Goal: Understand process/instructions: Learn how to perform a task or action

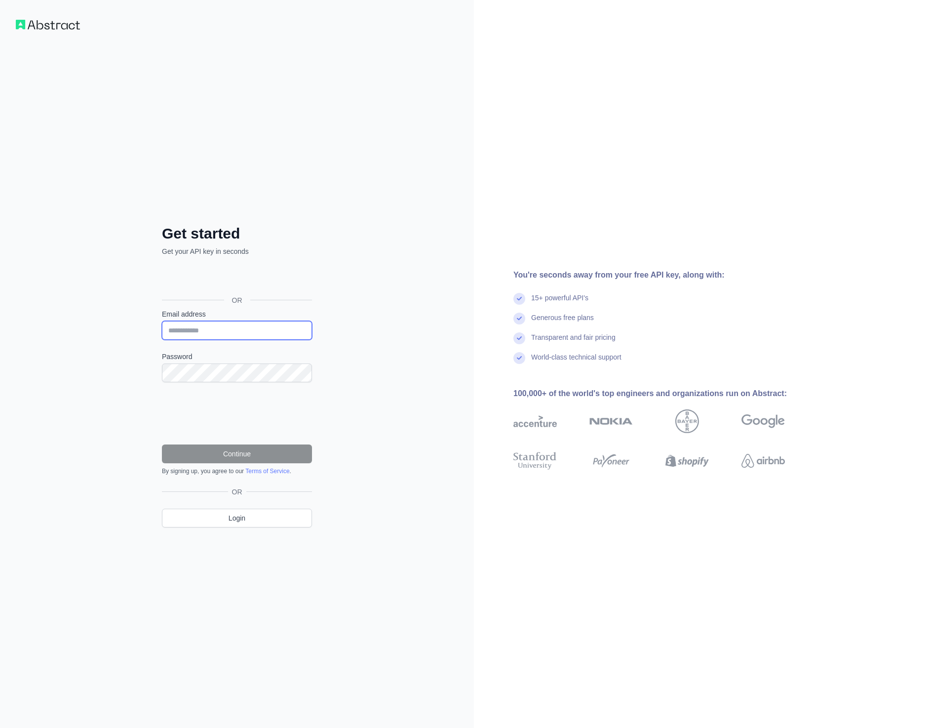
click at [229, 325] on input "Email address" at bounding box center [237, 330] width 150 height 19
type input "**********"
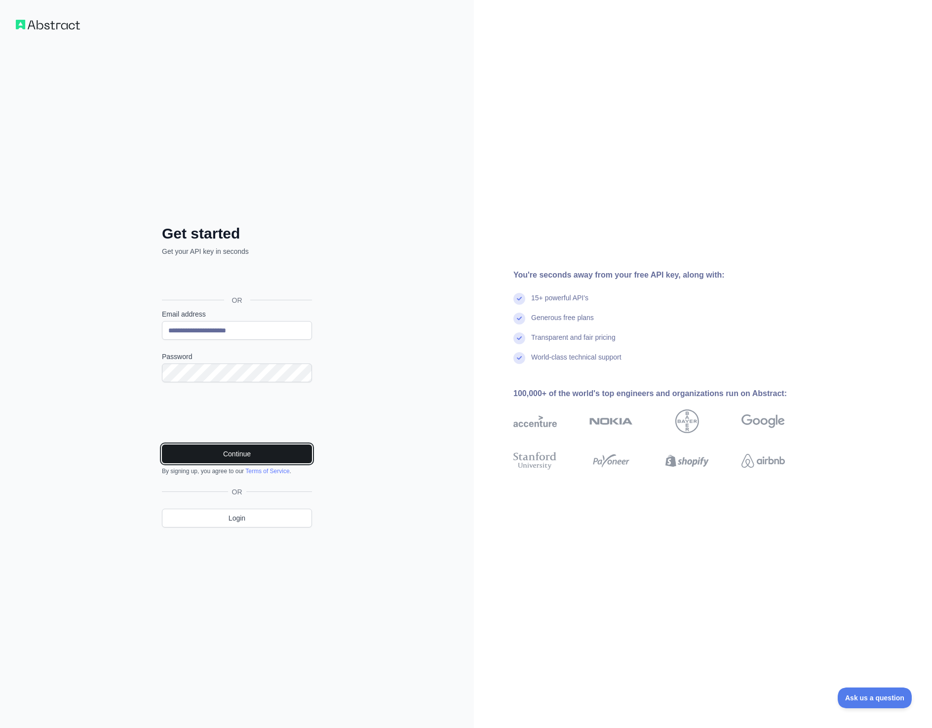
click at [228, 456] on button "Continue" at bounding box center [237, 453] width 150 height 19
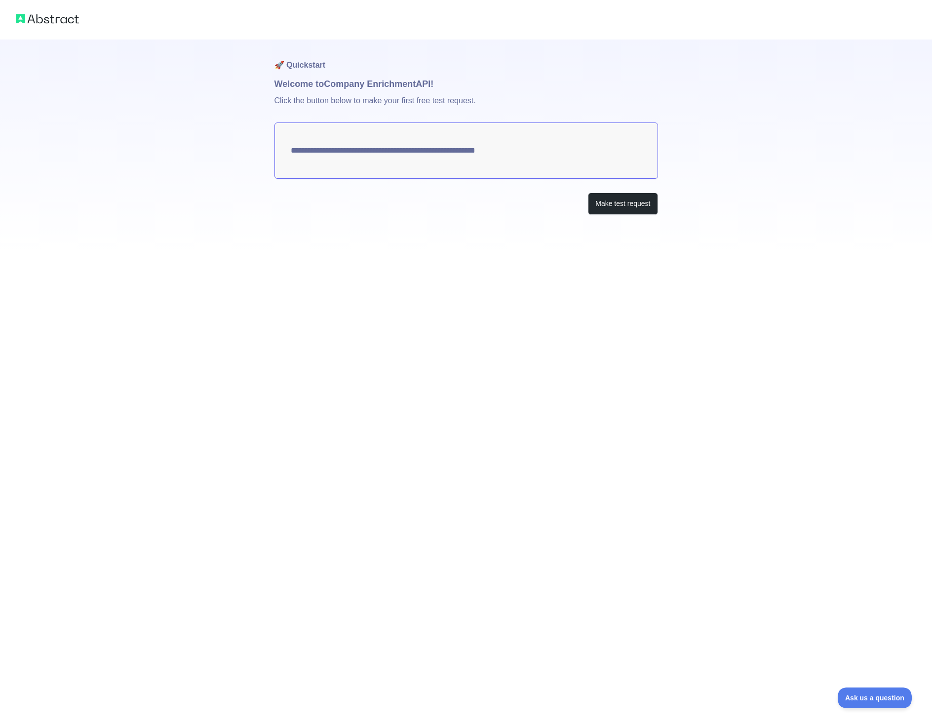
click at [469, 151] on textarea "**********" at bounding box center [467, 150] width 384 height 56
drag, startPoint x: 381, startPoint y: 150, endPoint x: 337, endPoint y: 150, distance: 44.4
click at [336, 150] on textarea "**********" at bounding box center [467, 150] width 384 height 56
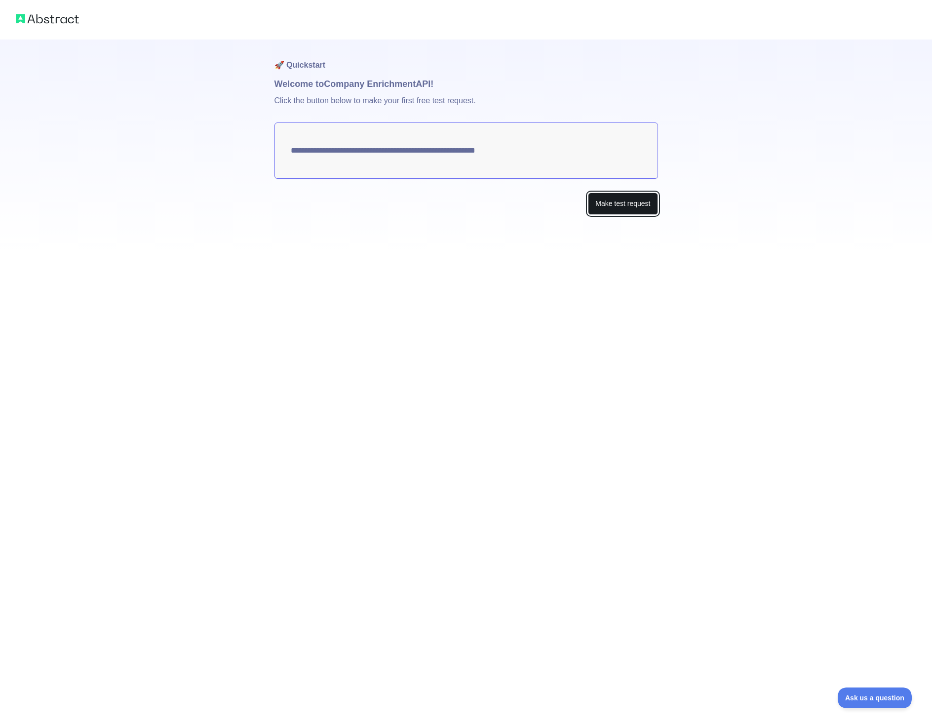
click at [644, 202] on button "Make test request" at bounding box center [623, 204] width 70 height 22
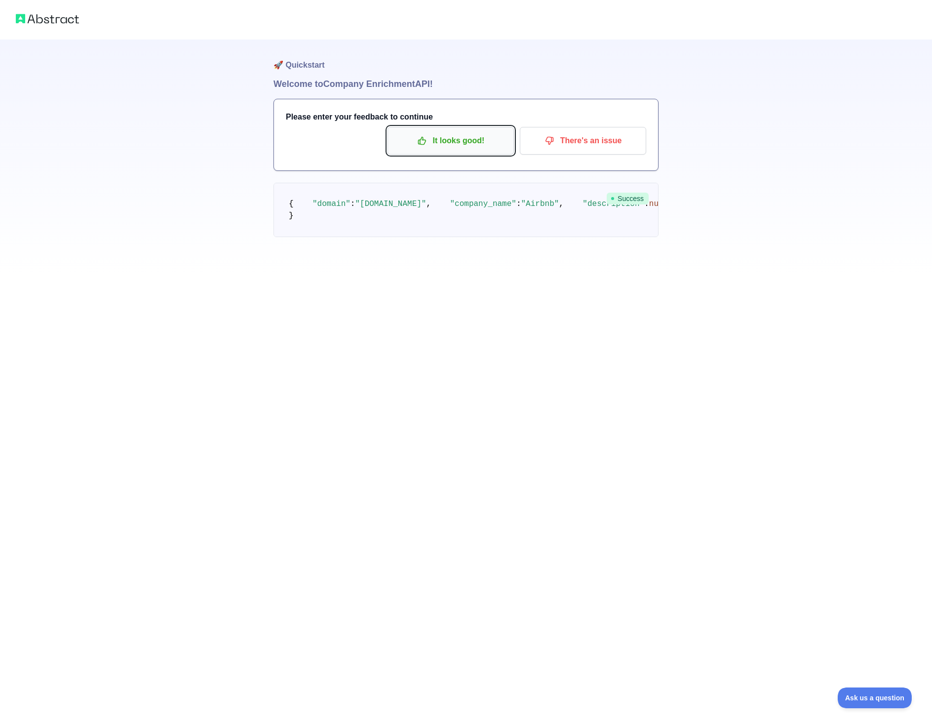
click at [448, 143] on p "It looks good!" at bounding box center [451, 140] width 112 height 17
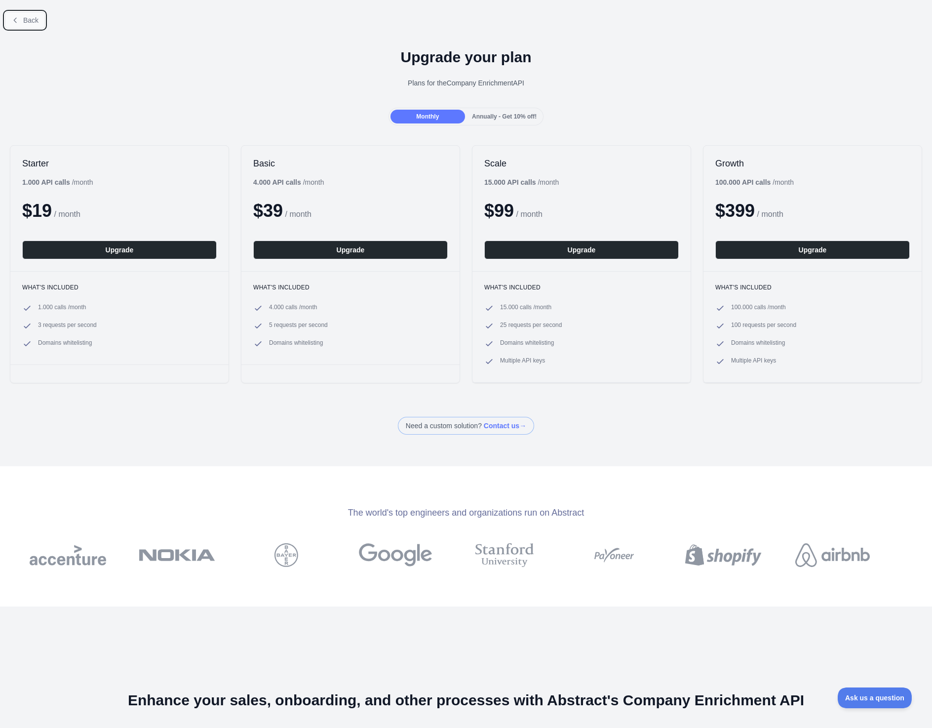
click at [31, 22] on span "Back" at bounding box center [30, 20] width 15 height 8
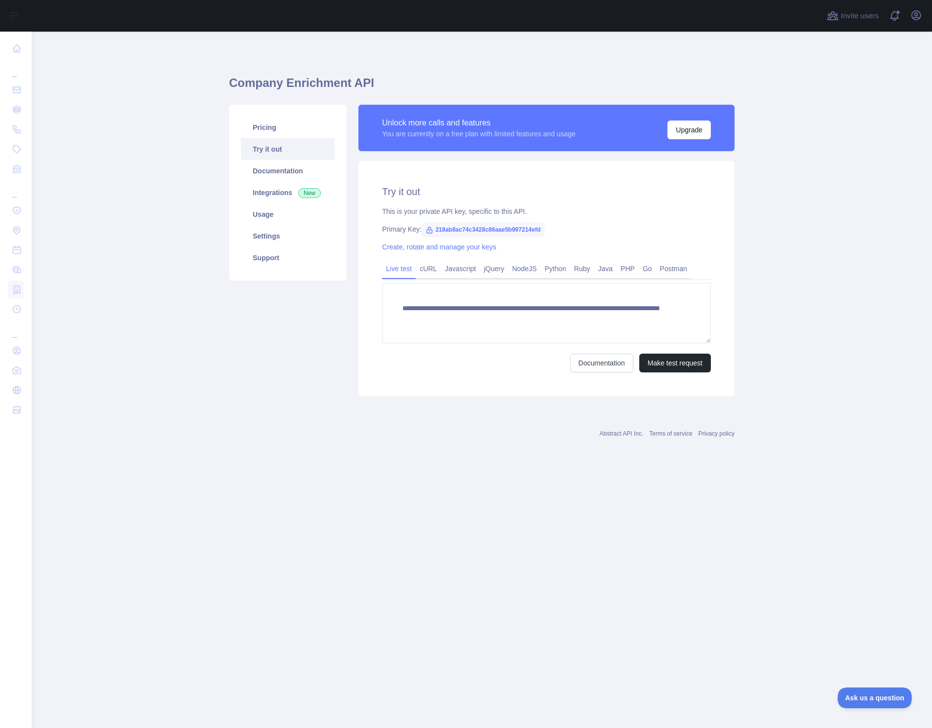
click at [490, 229] on span "218ab8ac74c3428c86aae5b997214efd" at bounding box center [483, 229] width 123 height 15
click at [507, 231] on span "218ab8ac74c3428c86aae5b997214efd" at bounding box center [483, 229] width 123 height 15
drag, startPoint x: 555, startPoint y: 229, endPoint x: 433, endPoint y: 232, distance: 121.5
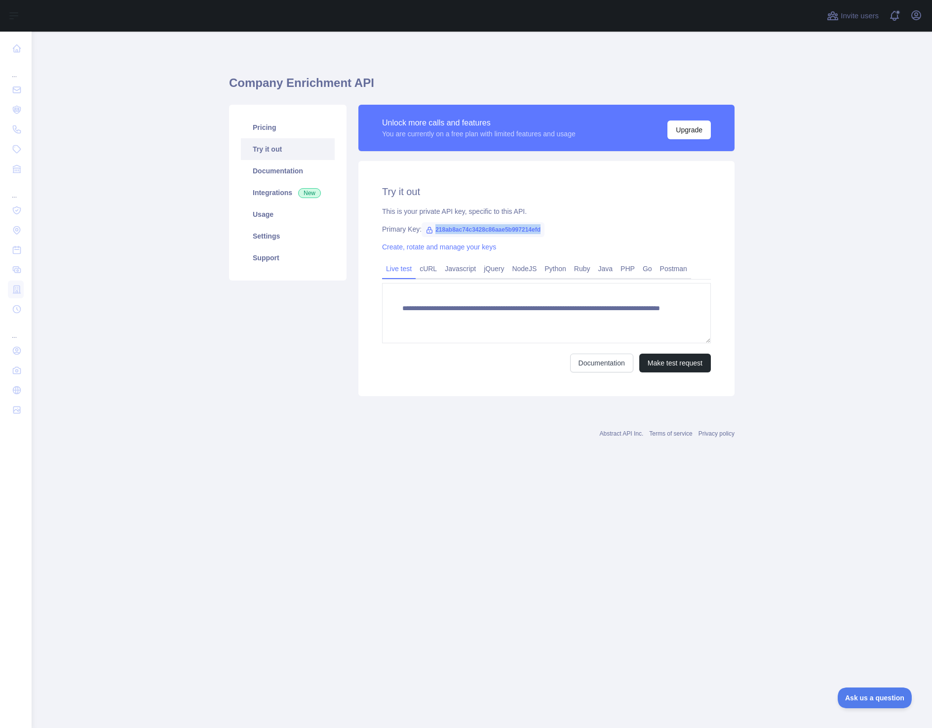
click at [433, 232] on span "218ab8ac74c3428c86aae5b997214efd" at bounding box center [483, 229] width 123 height 15
copy span "218ab8ac74c3428c86aae5b997214efd"
click at [431, 267] on link "cURL" at bounding box center [428, 269] width 25 height 16
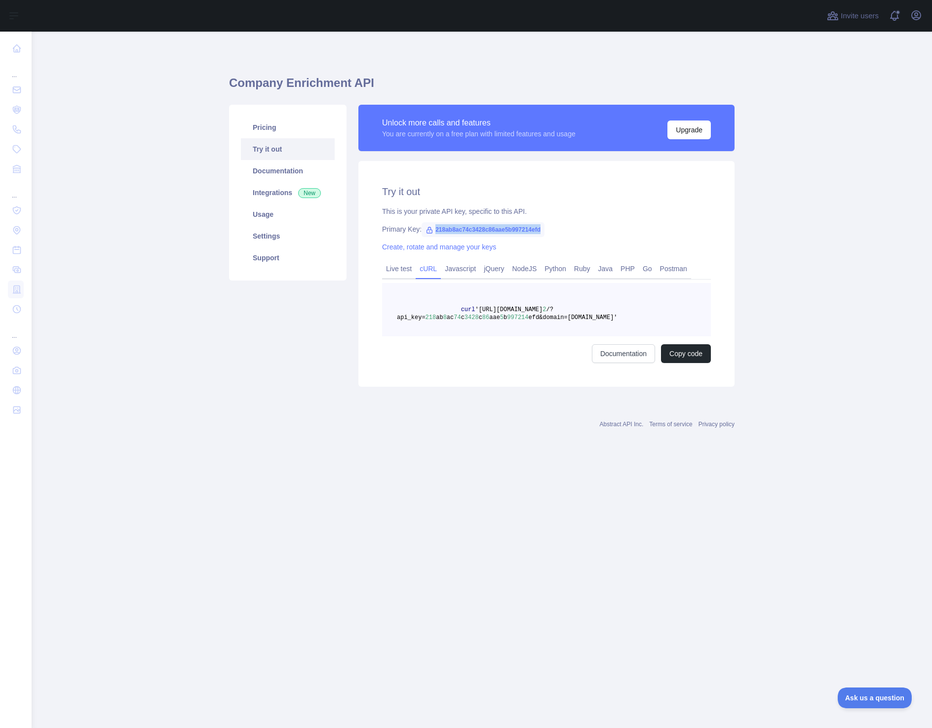
click at [433, 267] on link "cURL" at bounding box center [428, 269] width 25 height 16
drag, startPoint x: 503, startPoint y: 298, endPoint x: 483, endPoint y: 313, distance: 24.3
click at [483, 313] on pre "curl 'https://companyenrichment.abstractapi.com/v 2 /?api_key= 218 ab 8 ac 74 c…" at bounding box center [546, 309] width 329 height 53
drag, startPoint x: 641, startPoint y: 322, endPoint x: 615, endPoint y: 318, distance: 26.0
click at [641, 322] on pre "curl 'https://companyenrichment.abstractapi.com/v 2 /?api_key= 218 ab 8 ac 74 c…" at bounding box center [546, 309] width 329 height 53
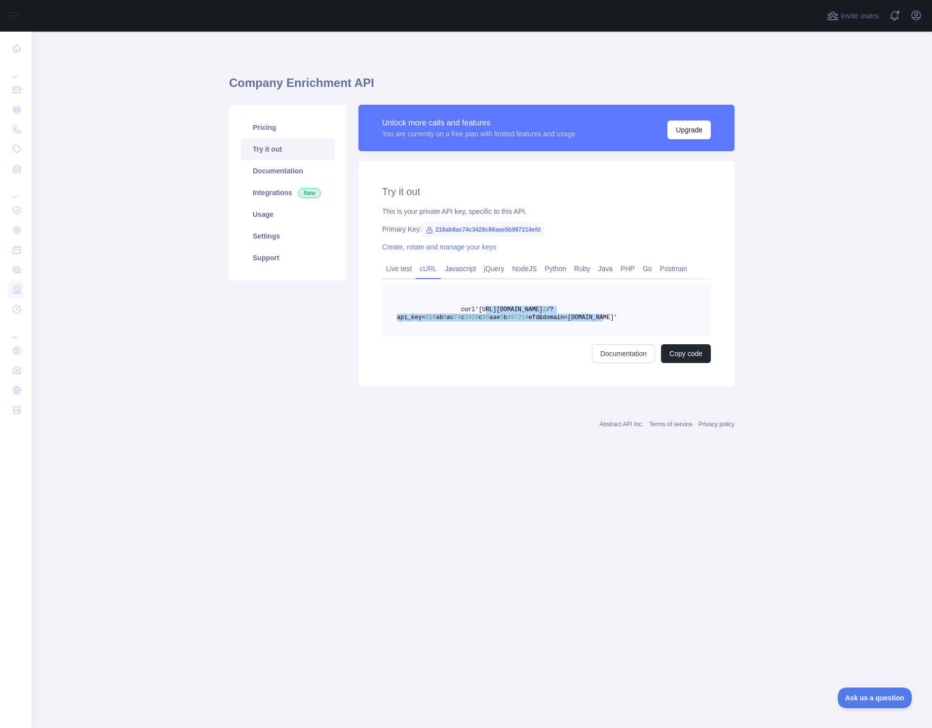
drag, startPoint x: 603, startPoint y: 317, endPoint x: 484, endPoint y: 311, distance: 118.7
click at [484, 311] on span "curl 'https://companyenrichment.abstractapi.com/v 2 /?api_key= 218 ab 8 ac 74 c…" at bounding box center [507, 313] width 221 height 15
copy span "https://companyenrichment.abstractapi.com/v 2 /?api_key= 218 ab 8 ac 74 c 3428 …"
